Goal: Information Seeking & Learning: Find specific fact

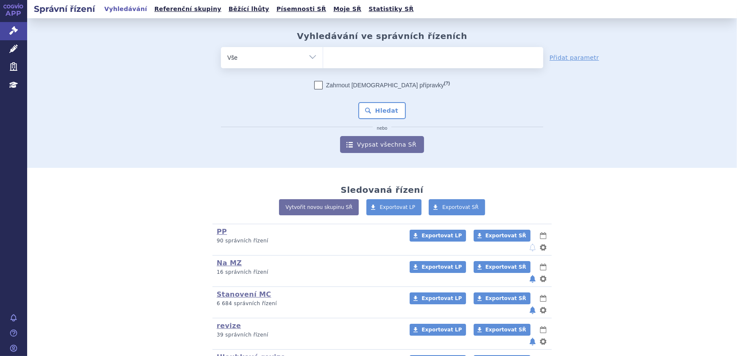
click at [418, 60] on ul at bounding box center [433, 56] width 220 height 18
click at [323, 60] on select at bounding box center [323, 57] width 0 height 21
type input "fi"
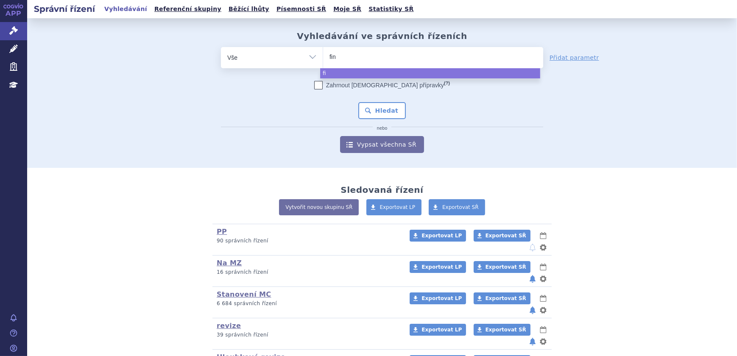
type input "fing"
type input "fingo"
type input "fingoli"
type input "fingolimo"
type input "fingolimod"
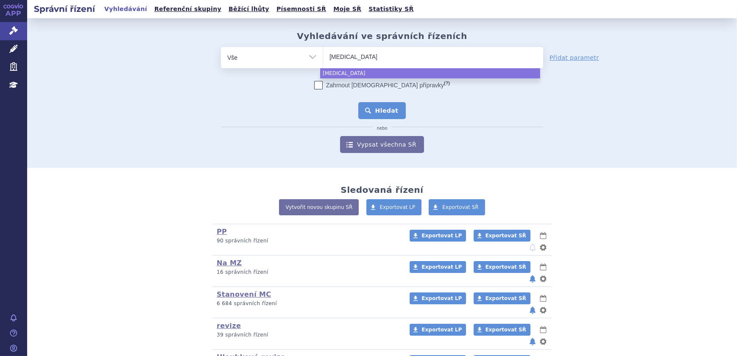
select select "fingolimod"
click at [385, 116] on button "Hledat" at bounding box center [382, 110] width 48 height 17
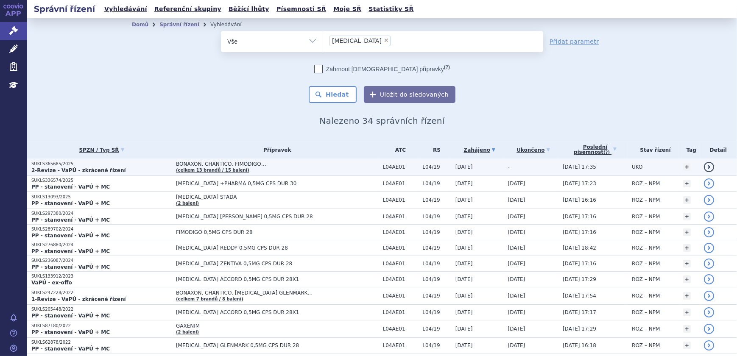
click at [128, 167] on p "2-Revize - VaPÚ - zkrácené řízení" at bounding box center [101, 170] width 140 height 7
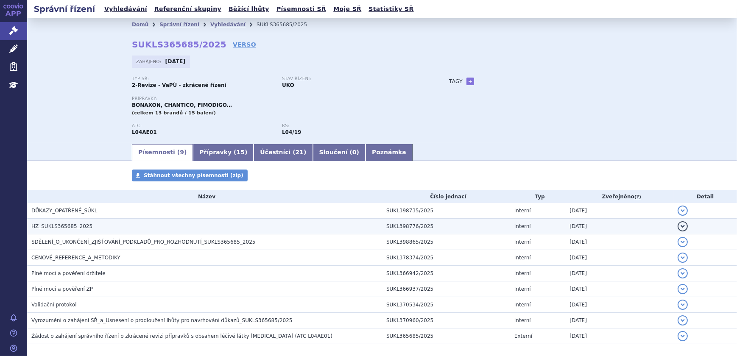
click at [91, 227] on h3 "HZ_SUKLS365685_2025" at bounding box center [206, 226] width 351 height 8
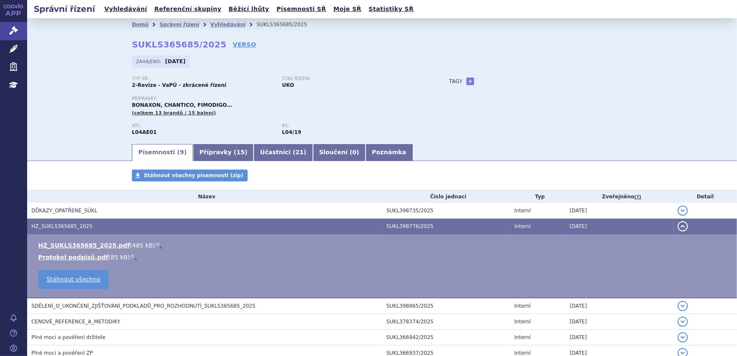
click at [155, 245] on link "🔍" at bounding box center [158, 245] width 7 height 7
click at [219, 25] on link "Vyhledávání" at bounding box center [227, 25] width 35 height 6
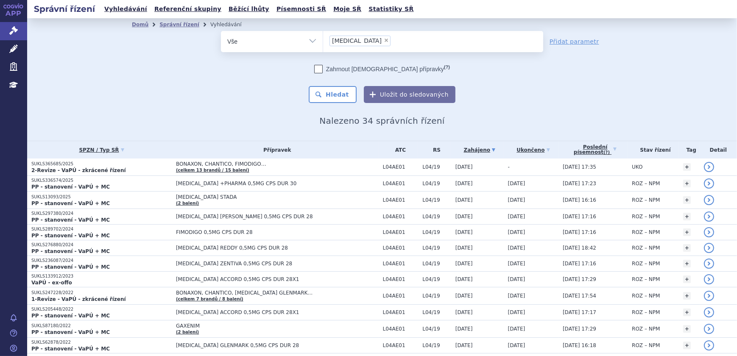
click at [267, 48] on select "Vše Spisová značka Typ SŘ Přípravek/SUKL kód Účastník/Držitel" at bounding box center [272, 40] width 102 height 19
select select "filter-atc-group"
click at [221, 31] on select "Vše Spisová značka Typ SŘ Přípravek/SUKL kód Účastník/Držitel" at bounding box center [272, 40] width 102 height 19
click at [339, 44] on ul at bounding box center [433, 40] width 220 height 18
click at [323, 44] on select at bounding box center [323, 41] width 0 height 21
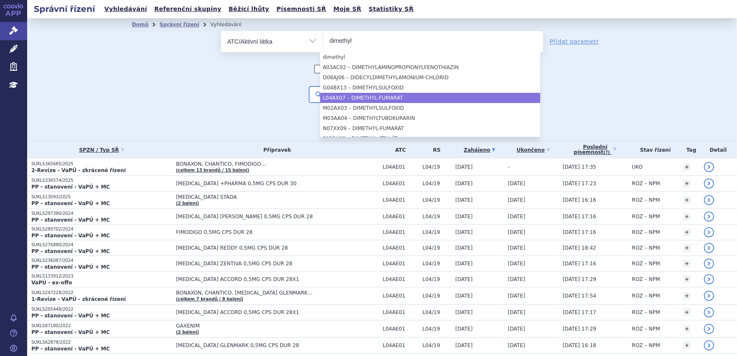
type input "dimethyl"
select select "L04AX07"
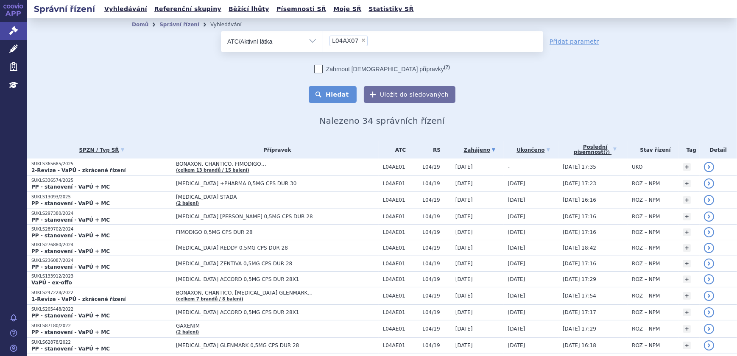
click at [336, 87] on button "Hledat" at bounding box center [333, 94] width 48 height 17
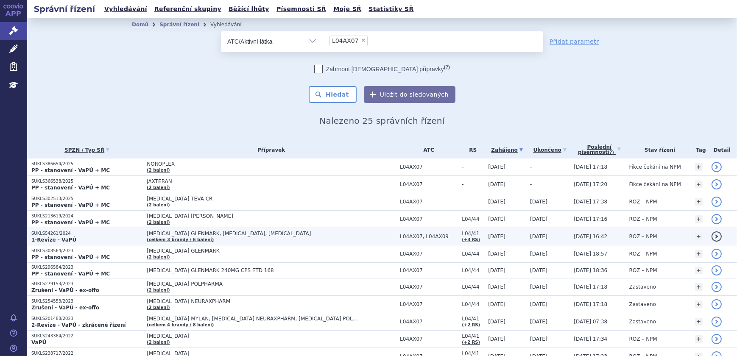
click at [234, 240] on td "[MEDICAL_DATA] GLENMARK, [MEDICAL_DATA], [MEDICAL_DATA] (celkem 3 [PERSON_NAME]…" at bounding box center [268, 236] width 253 height 17
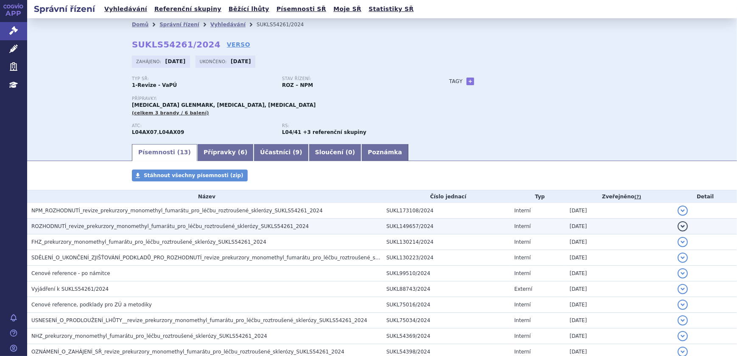
click at [164, 229] on span "ROZHODNUTÍ_revize_prekurzory_monomethyl_fumarátu_pro_léčbu_roztroušené_sklerózy…" at bounding box center [169, 226] width 277 height 6
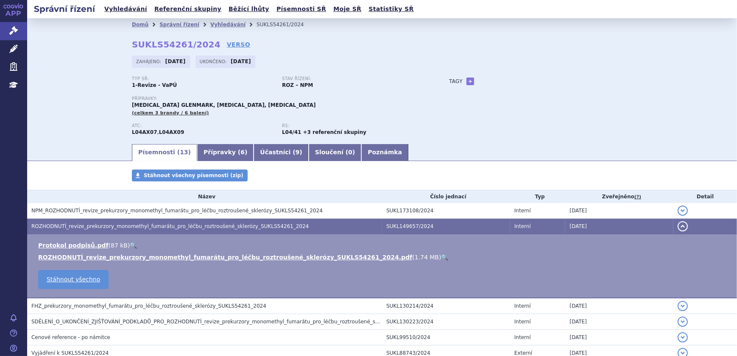
click at [441, 256] on link "🔍" at bounding box center [444, 257] width 7 height 7
click at [206, 148] on link "Přípravky ( 6 )" at bounding box center [225, 152] width 56 height 17
